Goal: Entertainment & Leisure: Consume media (video, audio)

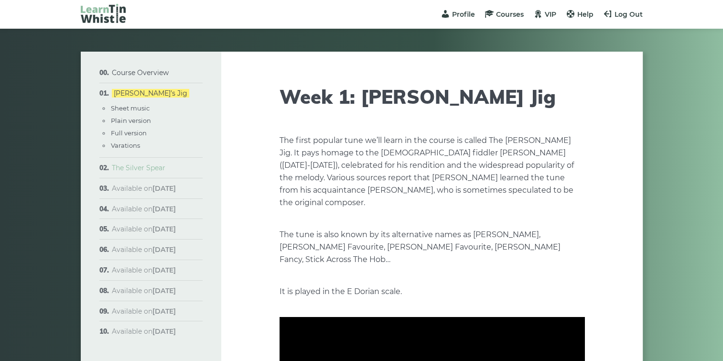
click at [148, 164] on link "The Silver Spear" at bounding box center [139, 167] width 54 height 9
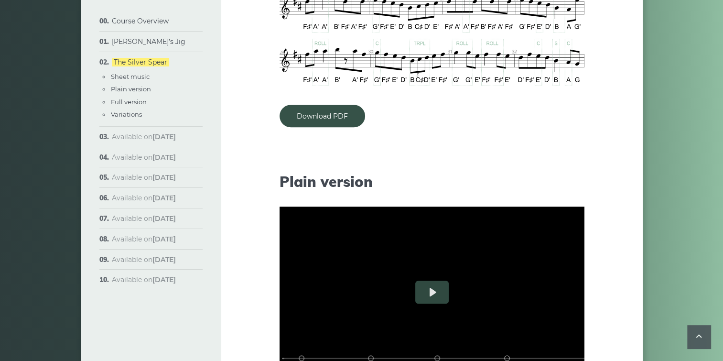
scroll to position [956, 0]
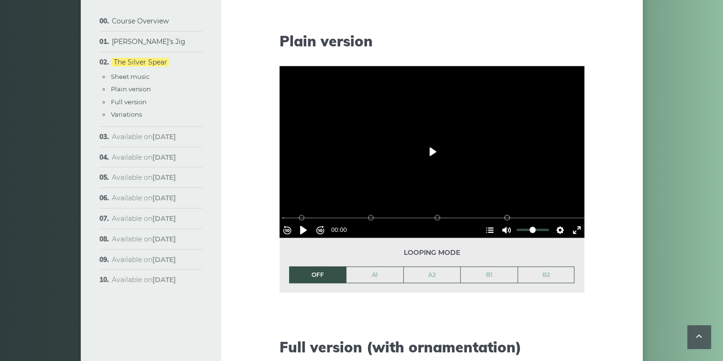
click at [436, 151] on button "Play" at bounding box center [431, 151] width 33 height 23
click at [310, 224] on button "Pause Play" at bounding box center [303, 229] width 15 height 15
type input "*****"
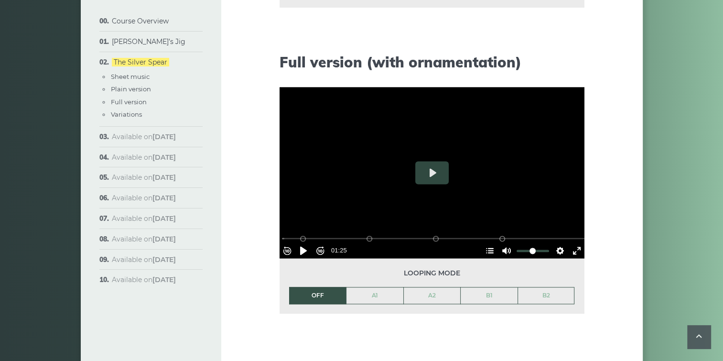
scroll to position [1195, 0]
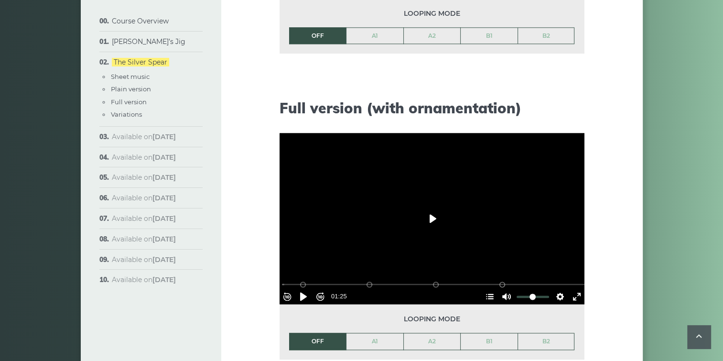
click at [432, 216] on button "Play" at bounding box center [431, 218] width 33 height 23
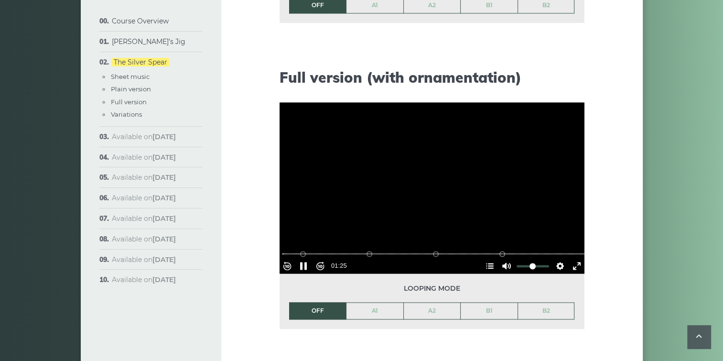
scroll to position [1242, 0]
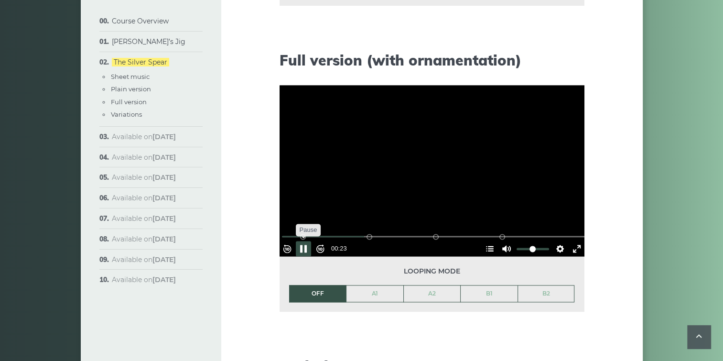
click at [311, 242] on button "Pause Play" at bounding box center [303, 248] width 15 height 15
type input "*****"
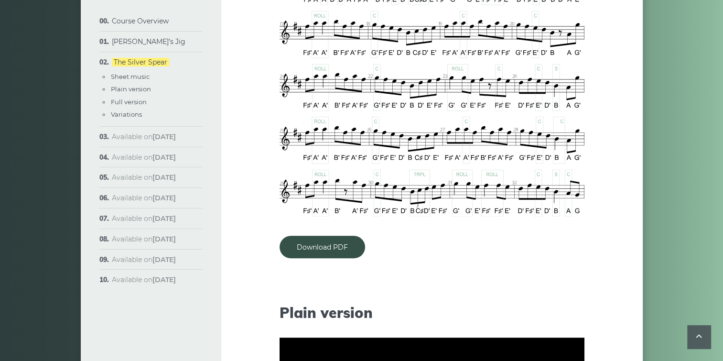
scroll to position [584, 0]
